Goal: Task Accomplishment & Management: Manage account settings

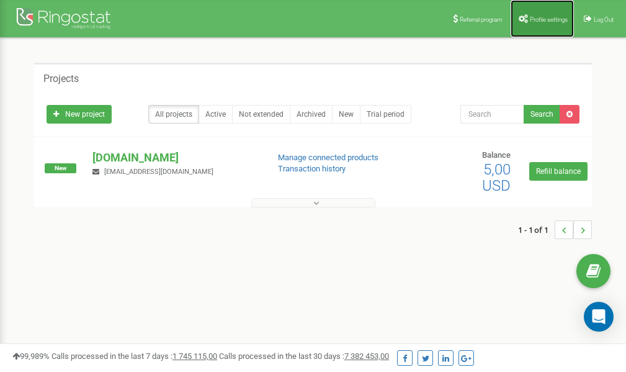
click at [537, 21] on span "Profile settings" at bounding box center [549, 19] width 38 height 7
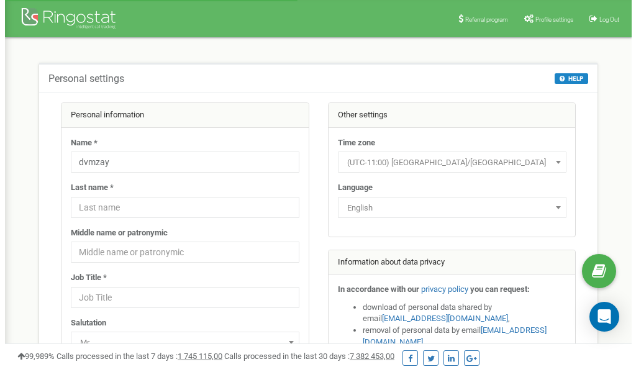
scroll to position [62, 0]
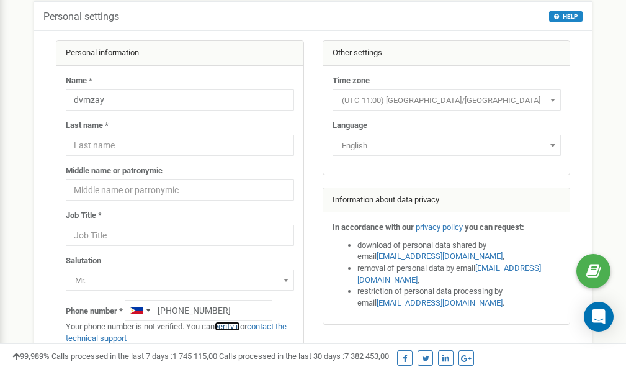
click at [237, 326] on link "verify it" at bounding box center [227, 325] width 25 height 9
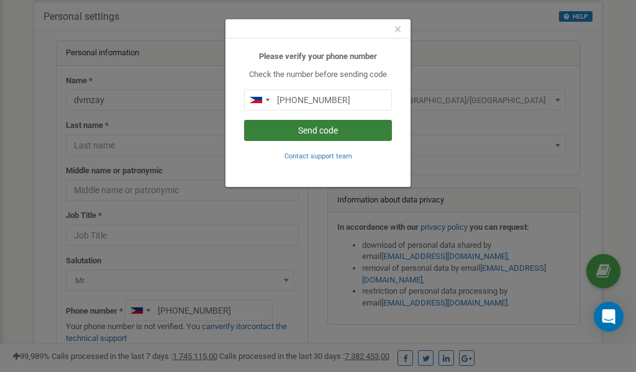
click at [333, 133] on button "Send code" at bounding box center [318, 130] width 148 height 21
